Goal: Task Accomplishment & Management: Manage account settings

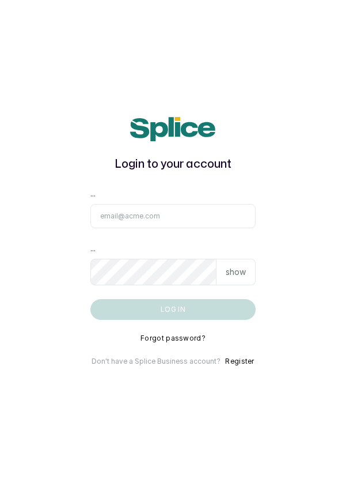
click at [193, 228] on input "email" at bounding box center [173, 216] width 166 height 24
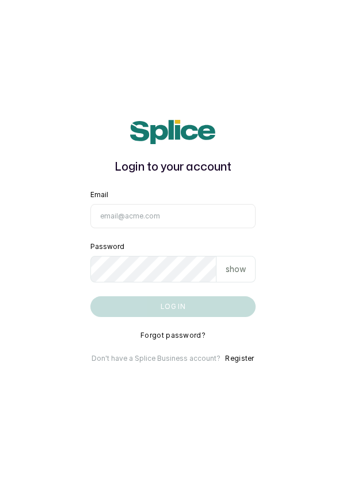
type input "[EMAIL_ADDRESS][DOMAIN_NAME]"
click at [90, 296] on button "Log in" at bounding box center [173, 306] width 166 height 21
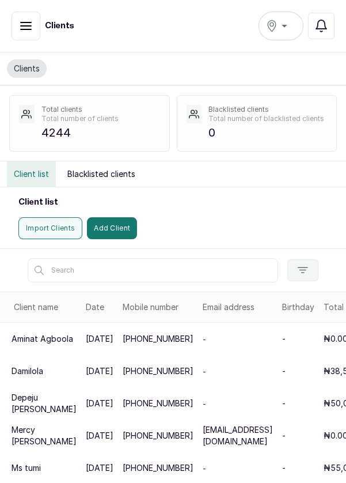
click at [35, 30] on button "button" at bounding box center [26, 26] width 29 height 29
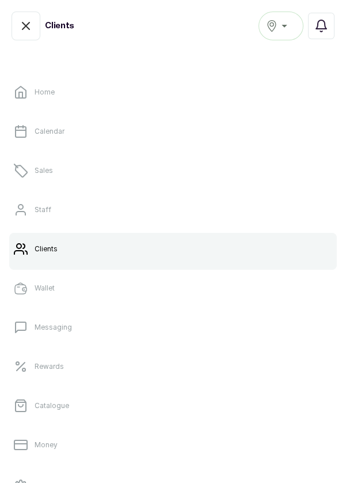
click at [71, 175] on link "Sales" at bounding box center [173, 170] width 328 height 32
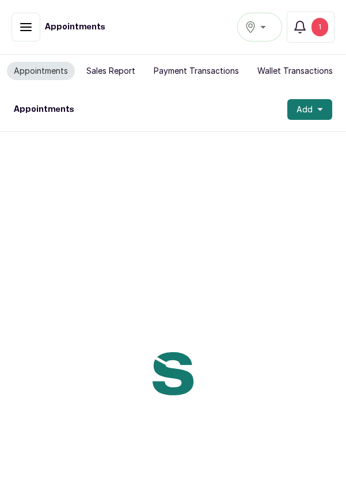
click at [36, 28] on button "button" at bounding box center [26, 27] width 29 height 29
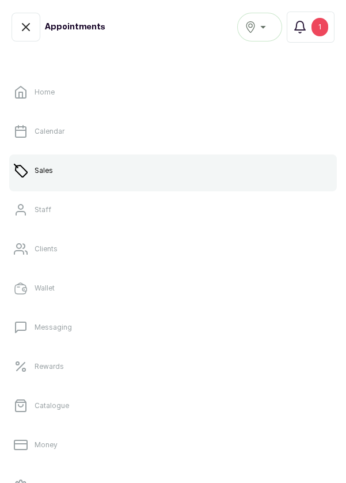
click at [40, 27] on button "button" at bounding box center [26, 27] width 29 height 29
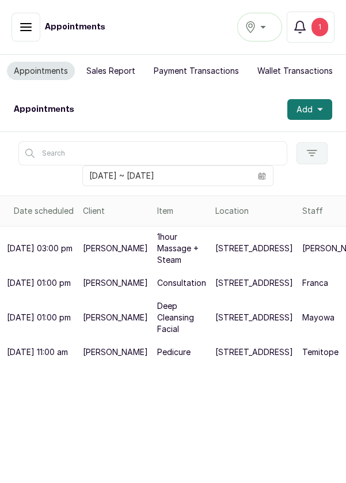
click at [318, 31] on div "1" at bounding box center [320, 27] width 17 height 18
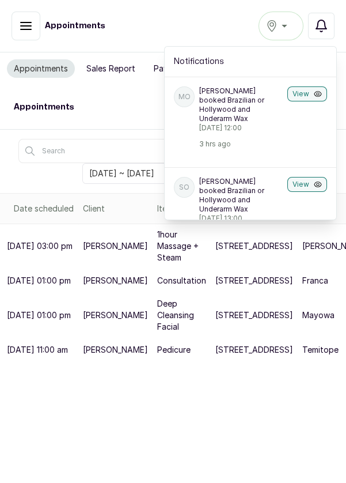
click at [306, 97] on button "View" at bounding box center [308, 93] width 40 height 15
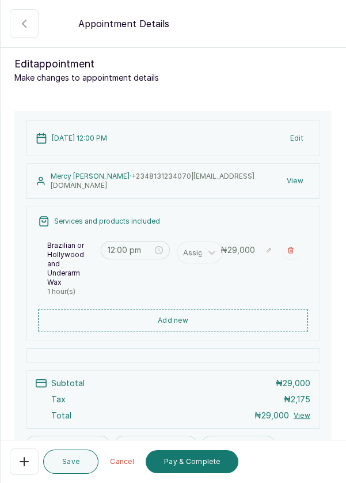
click at [346, 89] on section "Back Appointment Details Edit appointment Make changes to appointment details A…" at bounding box center [173, 241] width 346 height 483
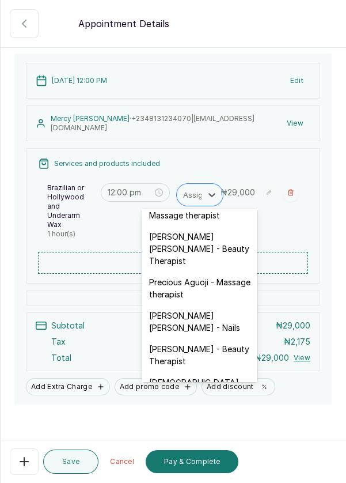
scroll to position [475, 0]
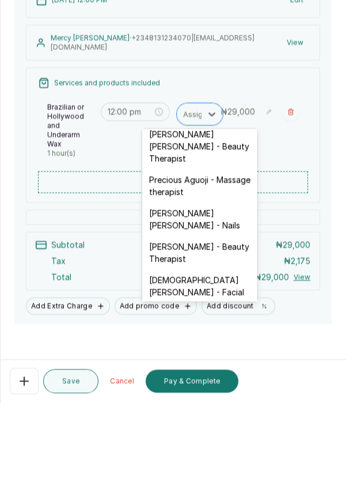
click at [217, 350] on div "[DEMOGRAPHIC_DATA][PERSON_NAME] - Facial" at bounding box center [199, 366] width 115 height 33
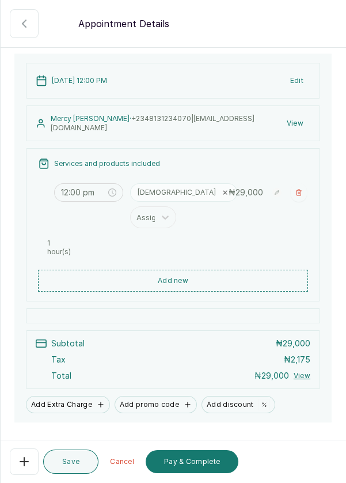
click at [78, 468] on button "Save" at bounding box center [70, 461] width 55 height 24
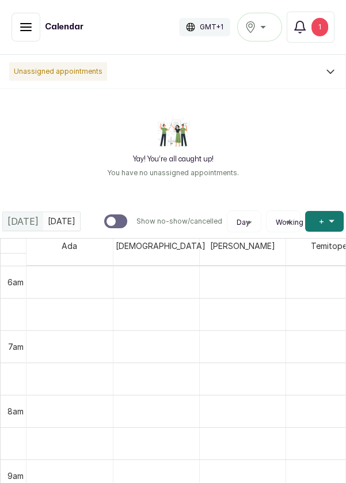
click at [316, 31] on div "1" at bounding box center [320, 27] width 17 height 18
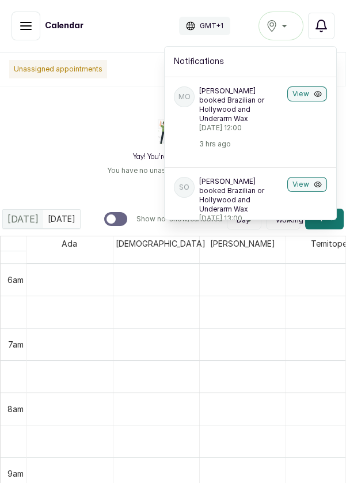
click at [326, 31] on icon "button" at bounding box center [322, 26] width 14 height 14
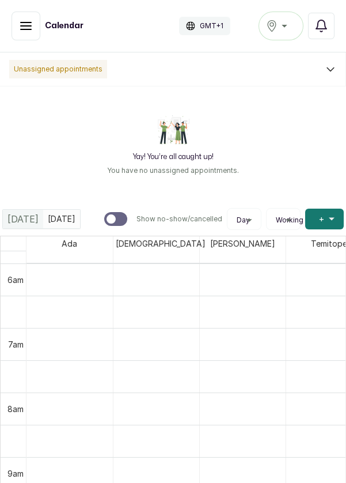
click at [22, 29] on icon "button" at bounding box center [26, 26] width 14 height 14
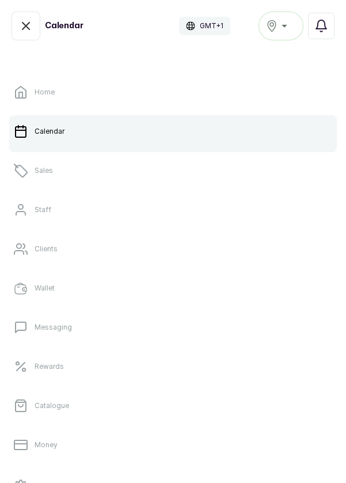
click at [69, 175] on link "Sales" at bounding box center [173, 170] width 328 height 32
